Goal: Navigation & Orientation: Understand site structure

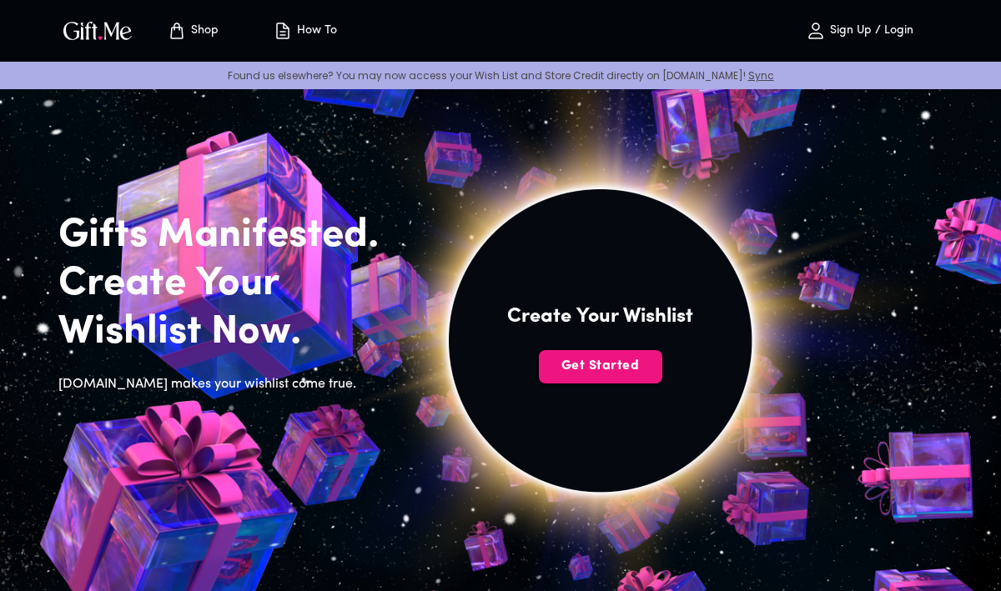
click at [204, 31] on p "Shop" at bounding box center [203, 31] width 32 height 14
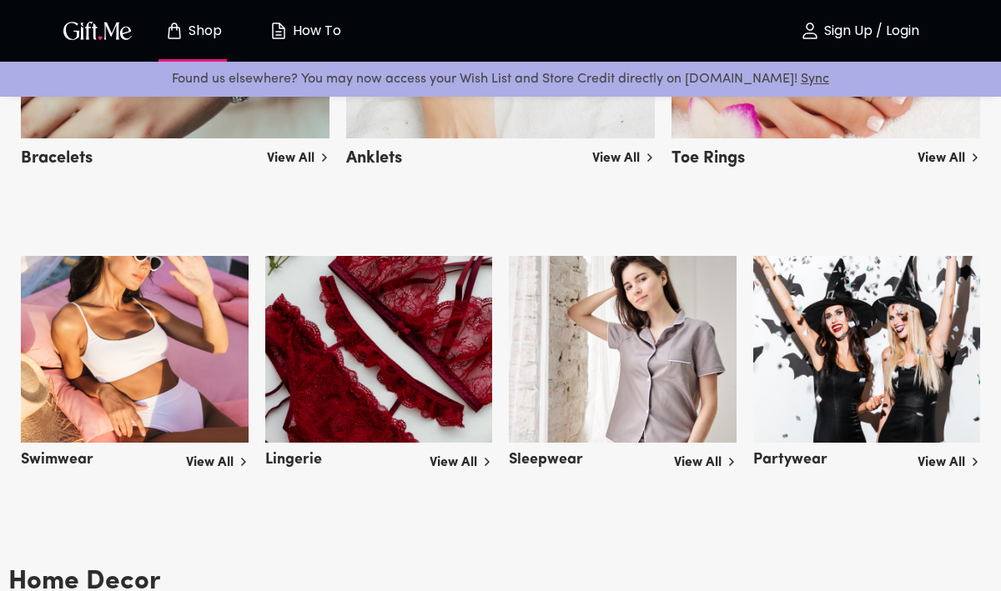
scroll to position [2826, 0]
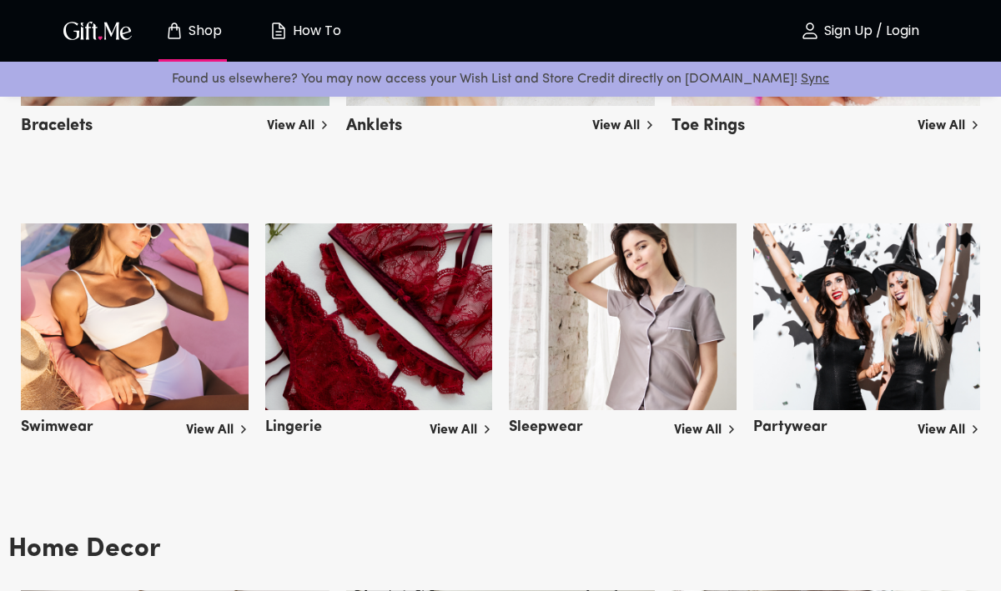
click at [461, 429] on link "View All" at bounding box center [461, 427] width 63 height 27
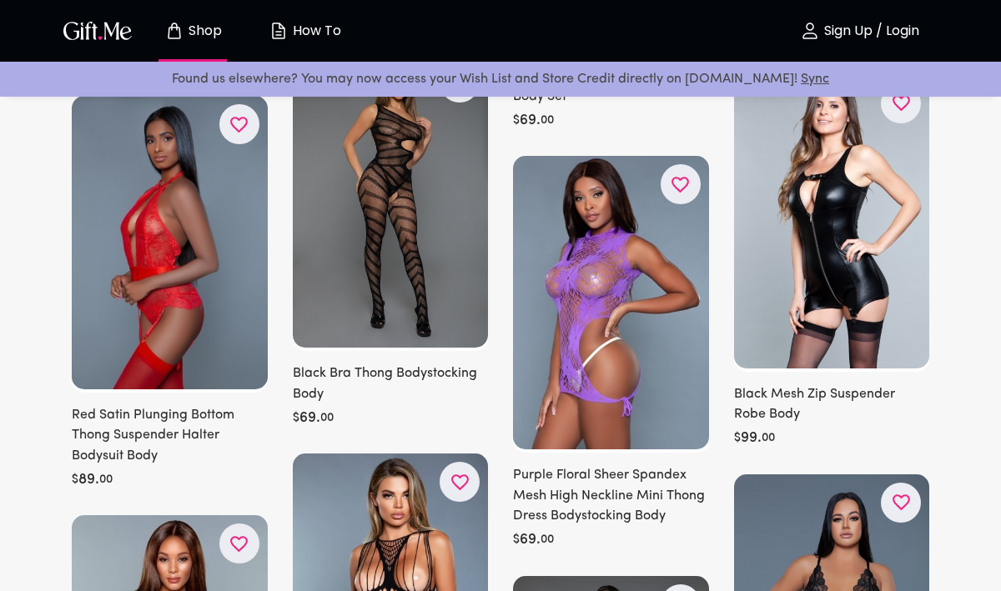
scroll to position [1728, 0]
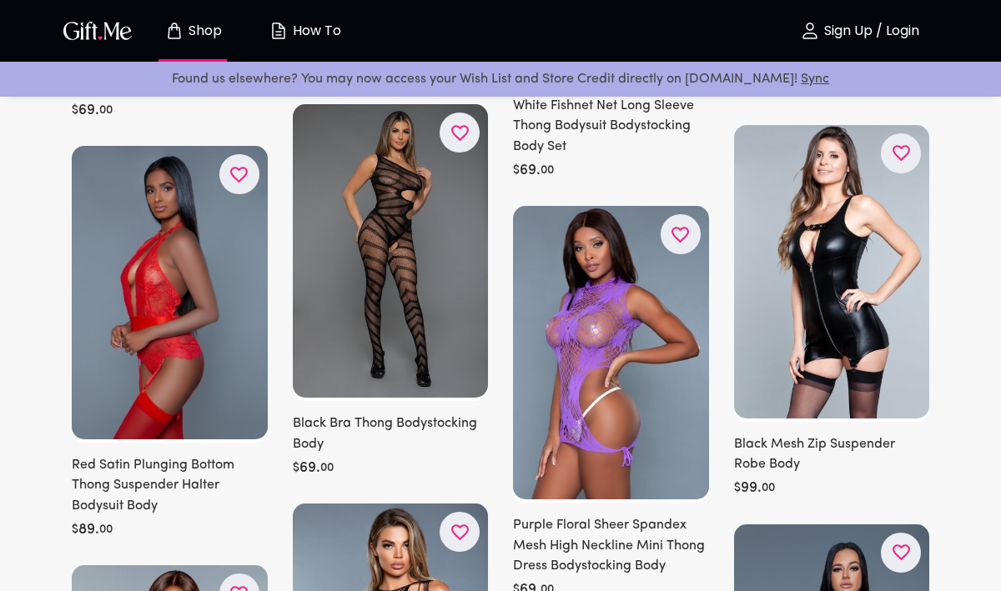
click at [303, 28] on p "How To" at bounding box center [315, 31] width 53 height 14
